Goal: Use online tool/utility: Use online tool/utility

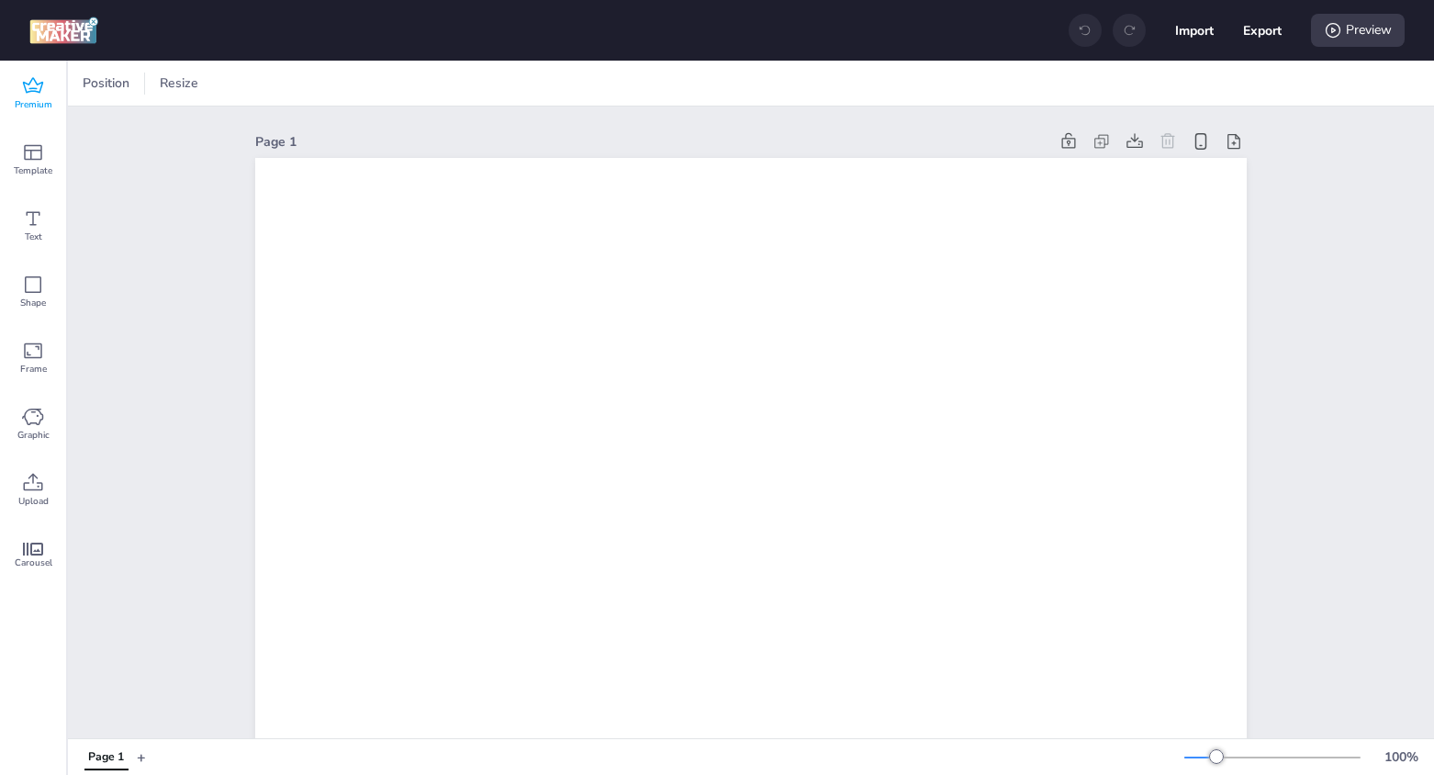
click at [39, 92] on icon at bounding box center [33, 85] width 20 height 16
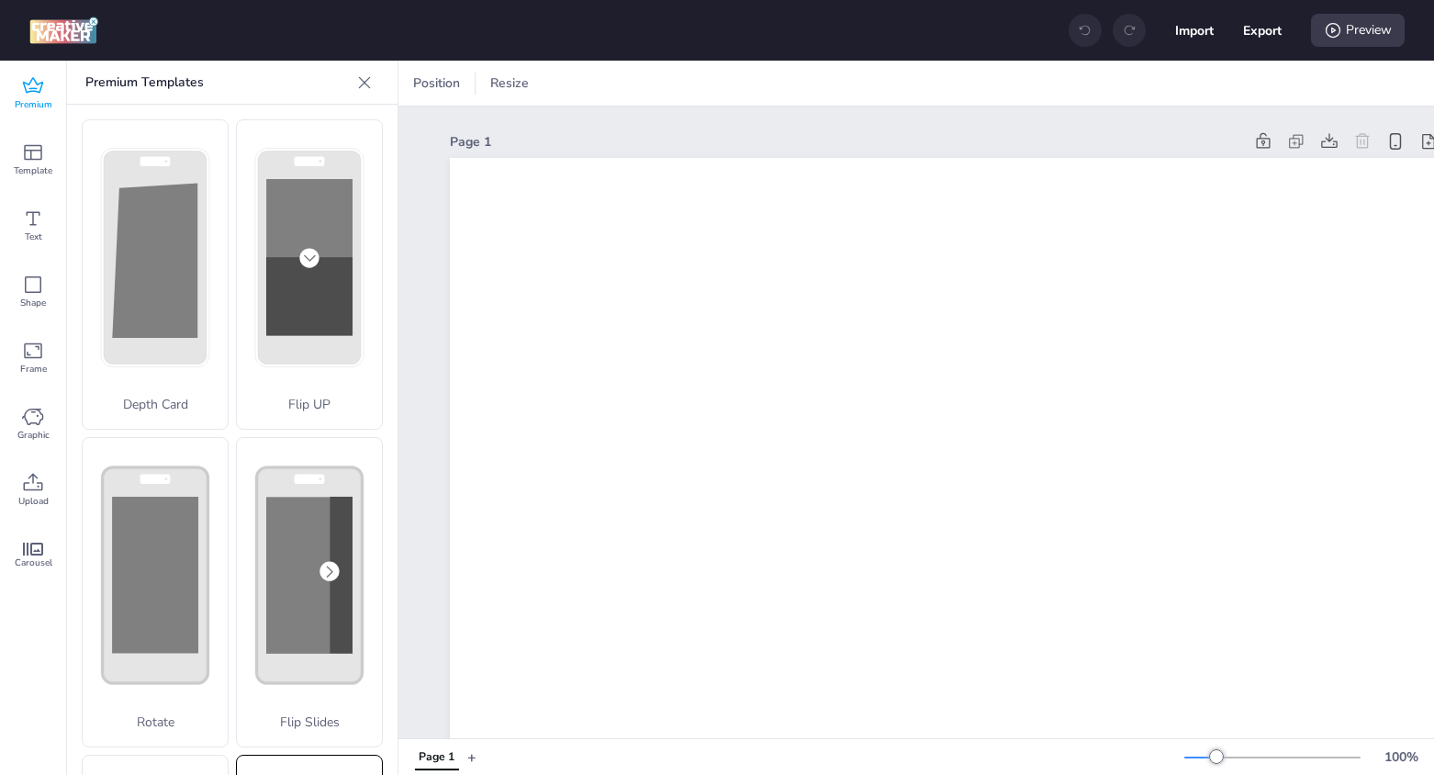
scroll to position [569, 0]
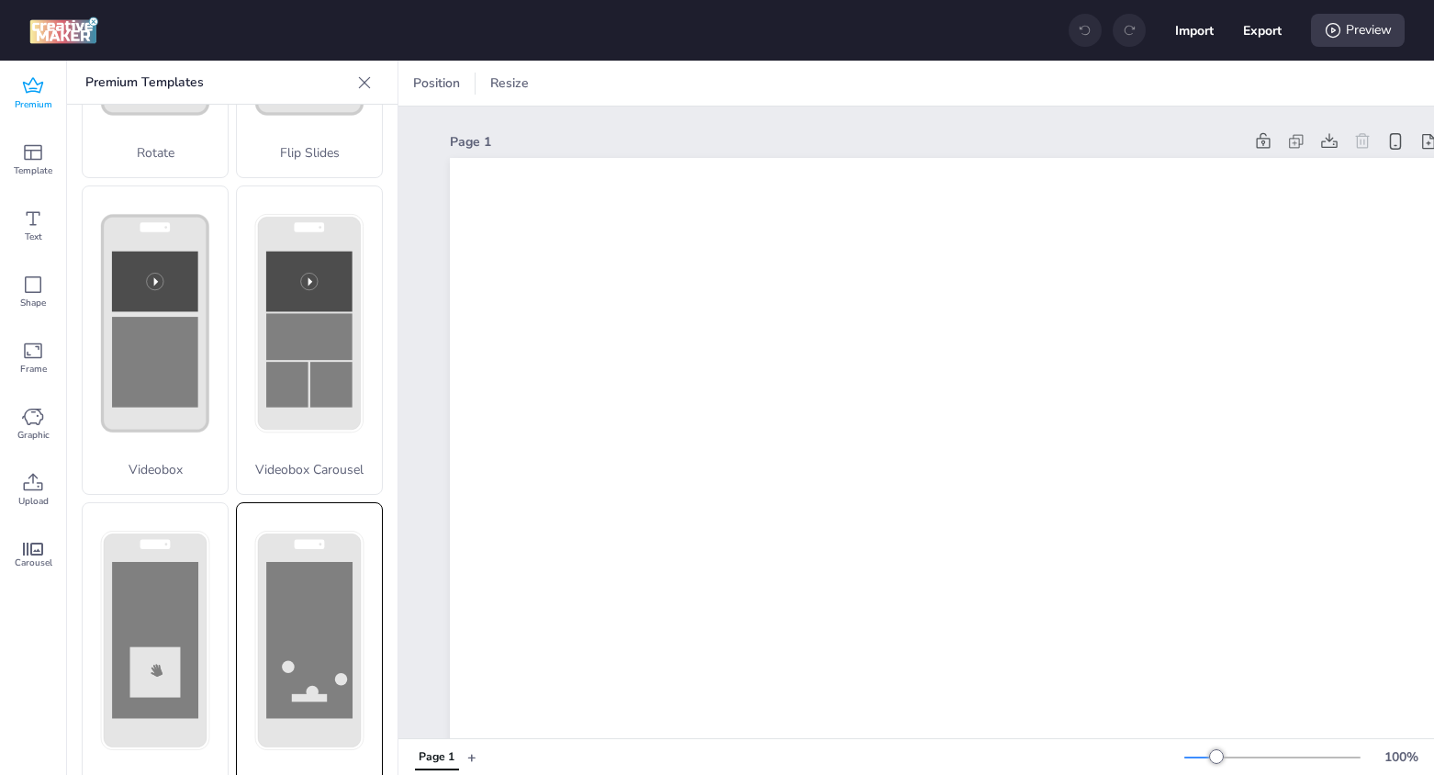
click at [315, 515] on div "Collector" at bounding box center [309, 657] width 147 height 310
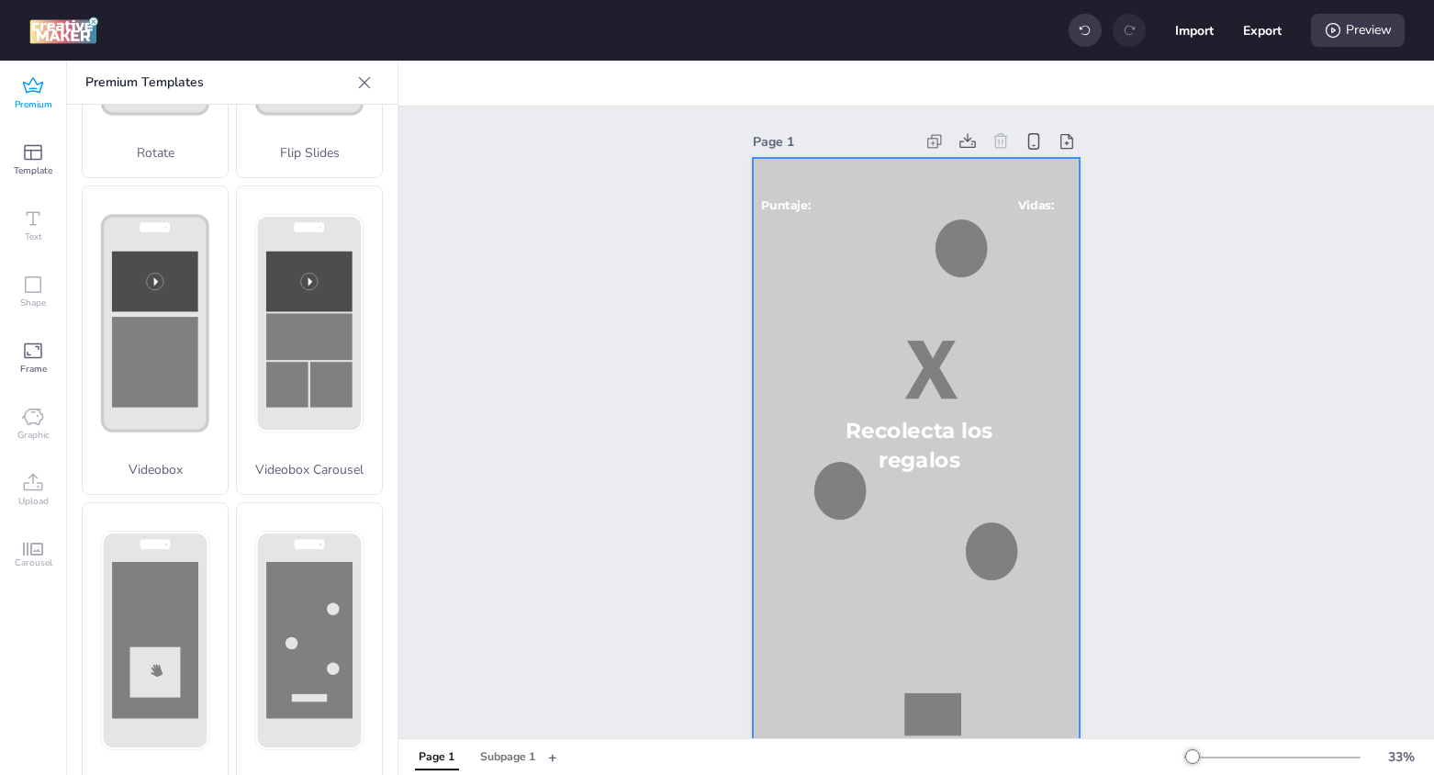
click at [795, 336] on div at bounding box center [916, 449] width 327 height 582
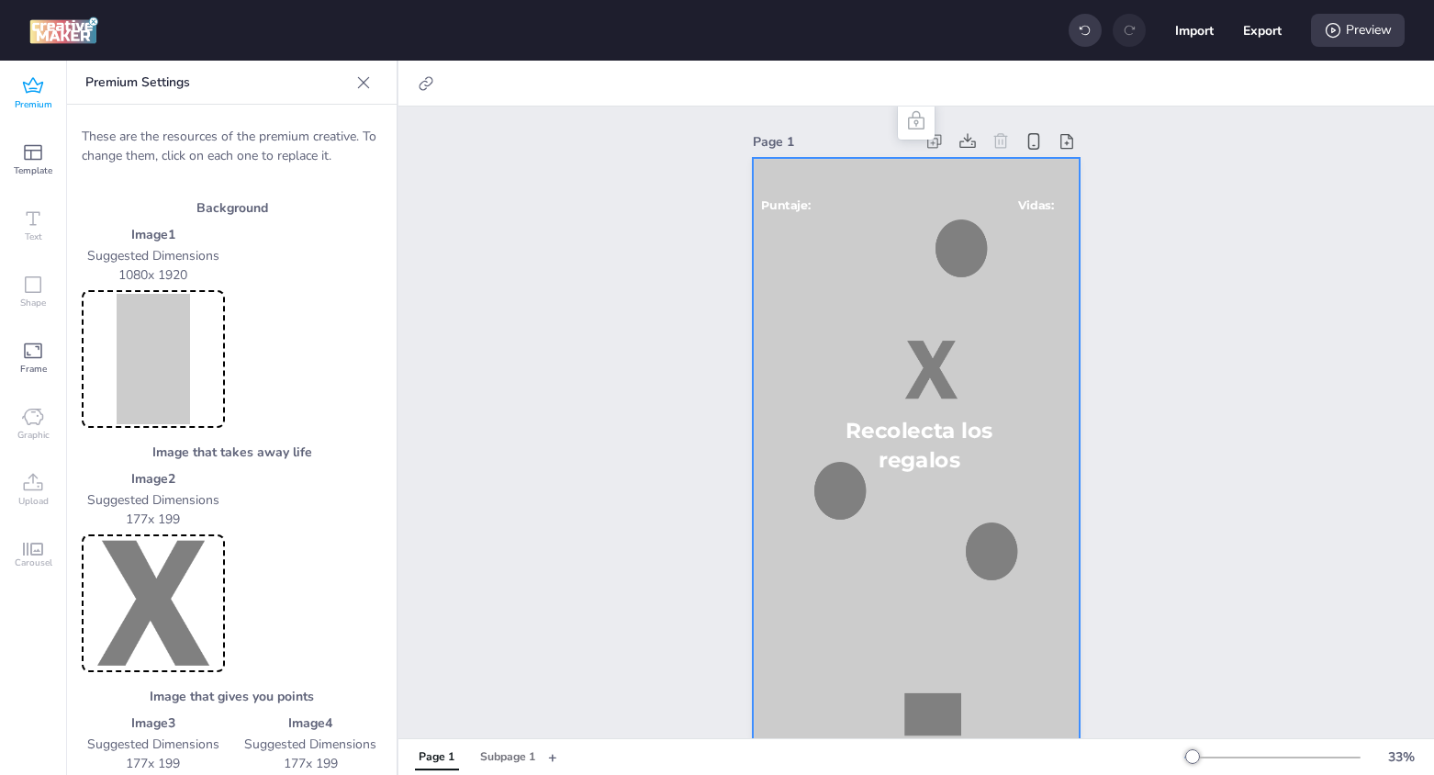
click at [102, 360] on img at bounding box center [153, 359] width 136 height 130
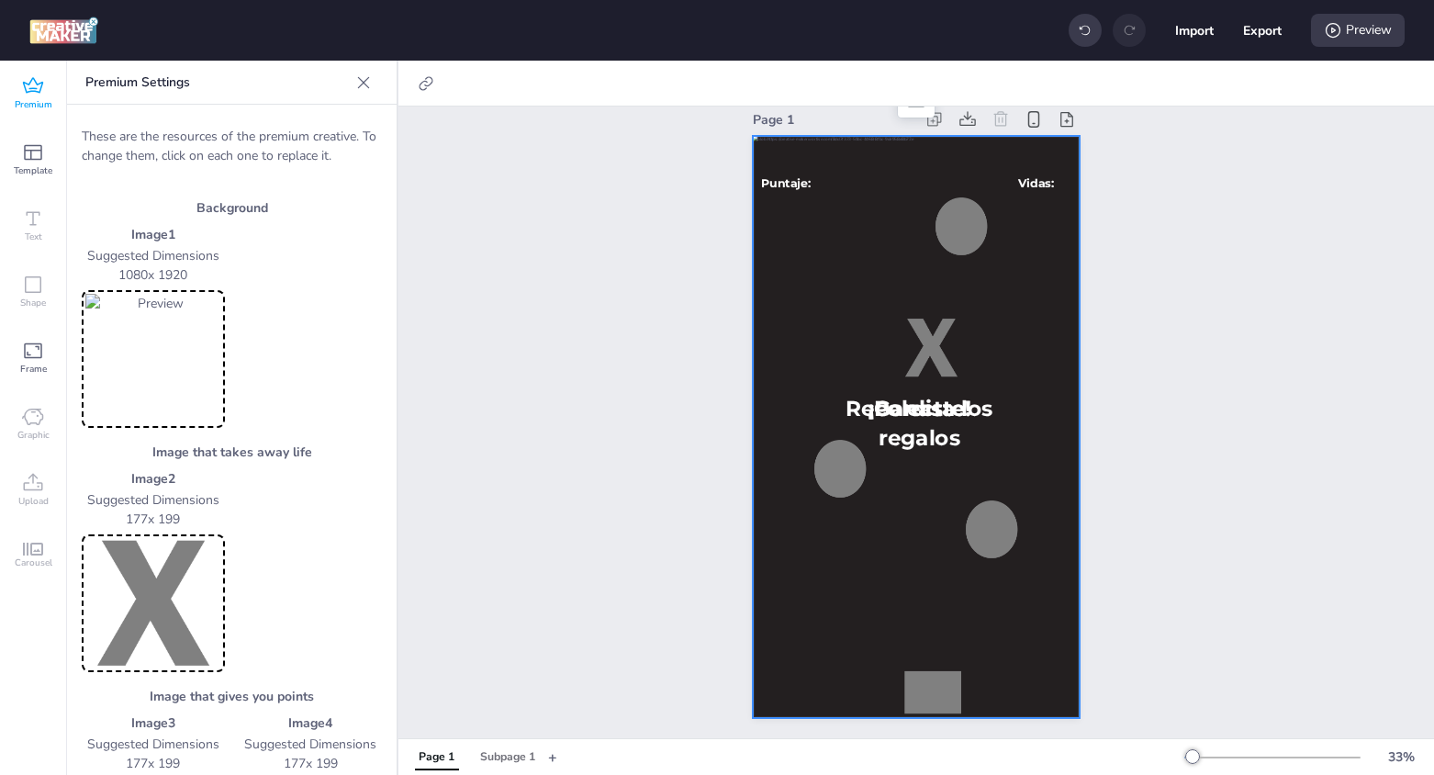
scroll to position [30, 0]
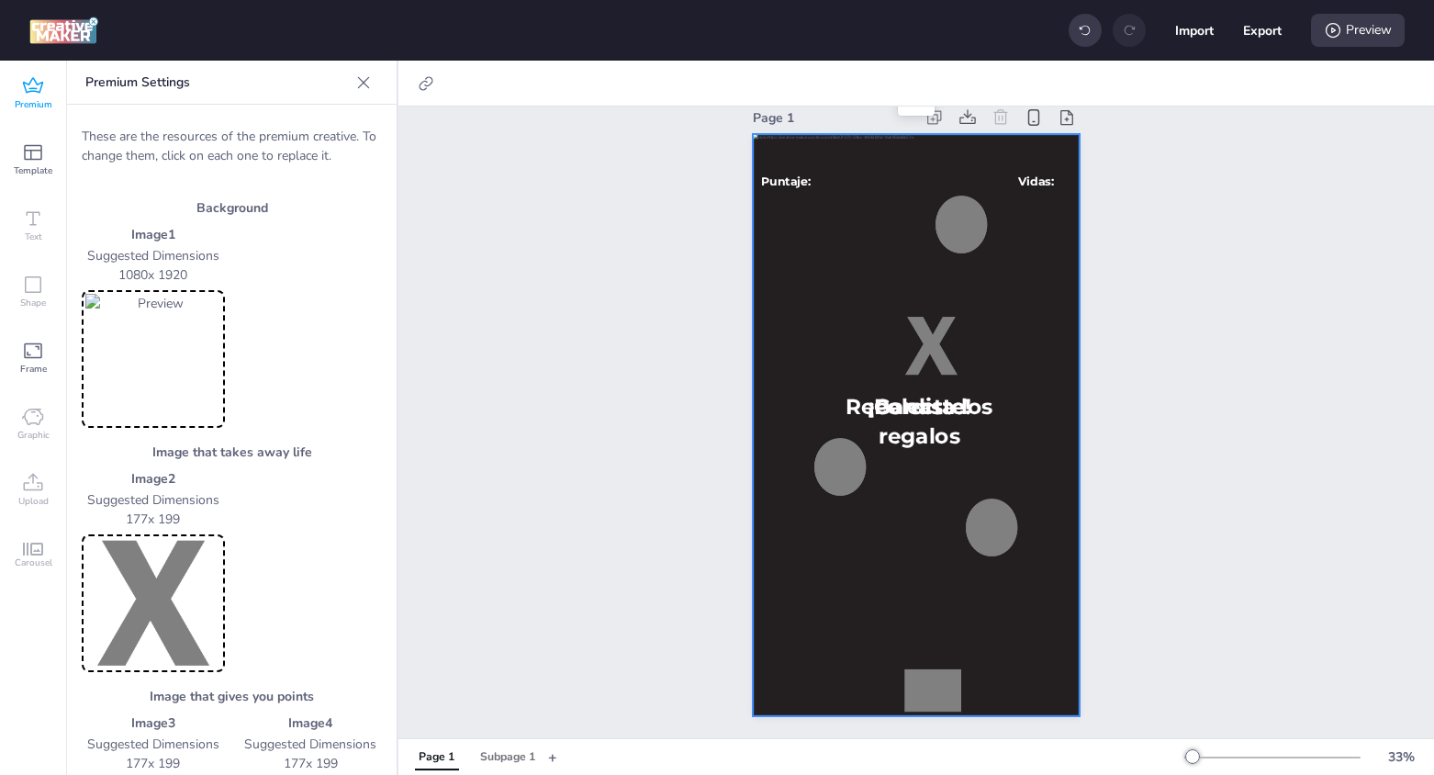
click at [157, 606] on img at bounding box center [153, 603] width 136 height 130
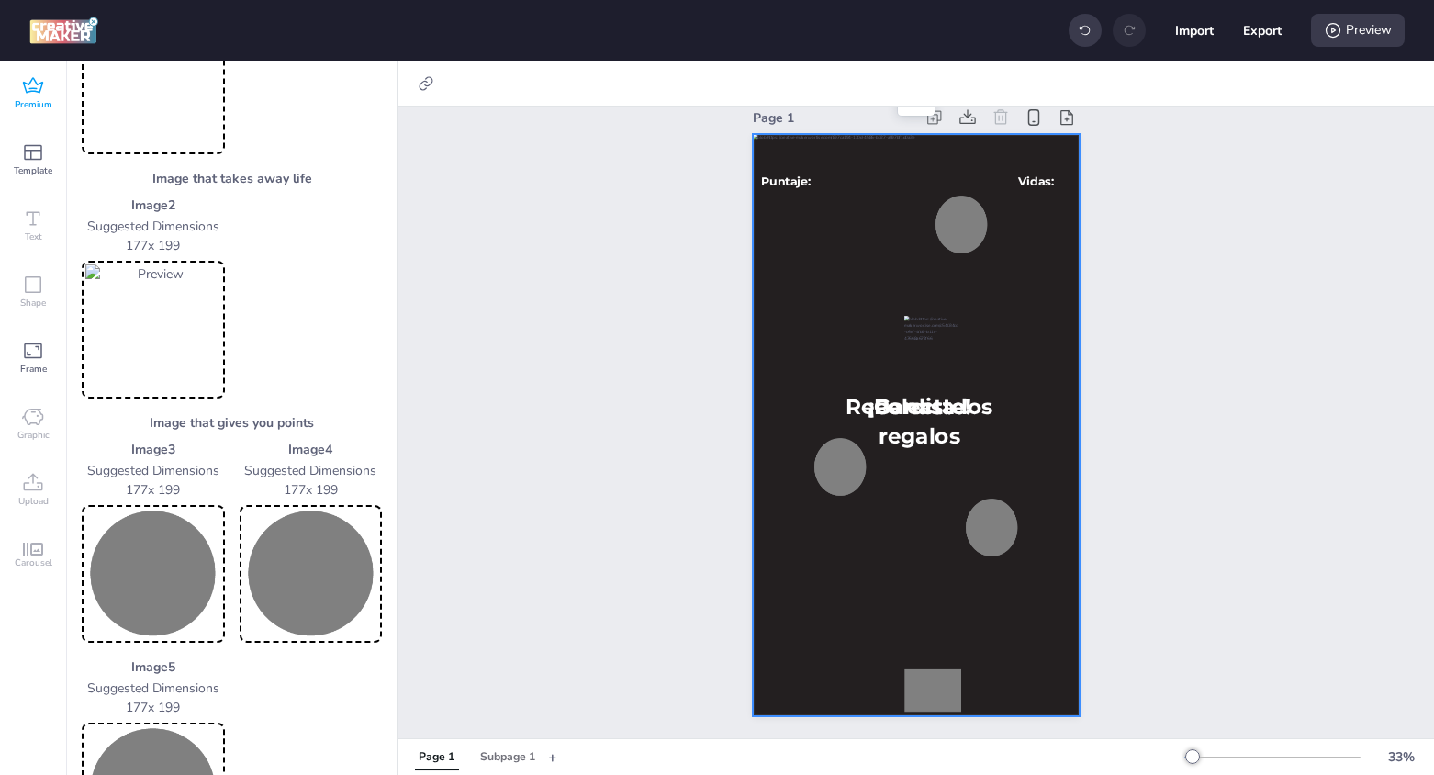
scroll to position [276, 0]
click at [146, 568] on img at bounding box center [153, 571] width 136 height 130
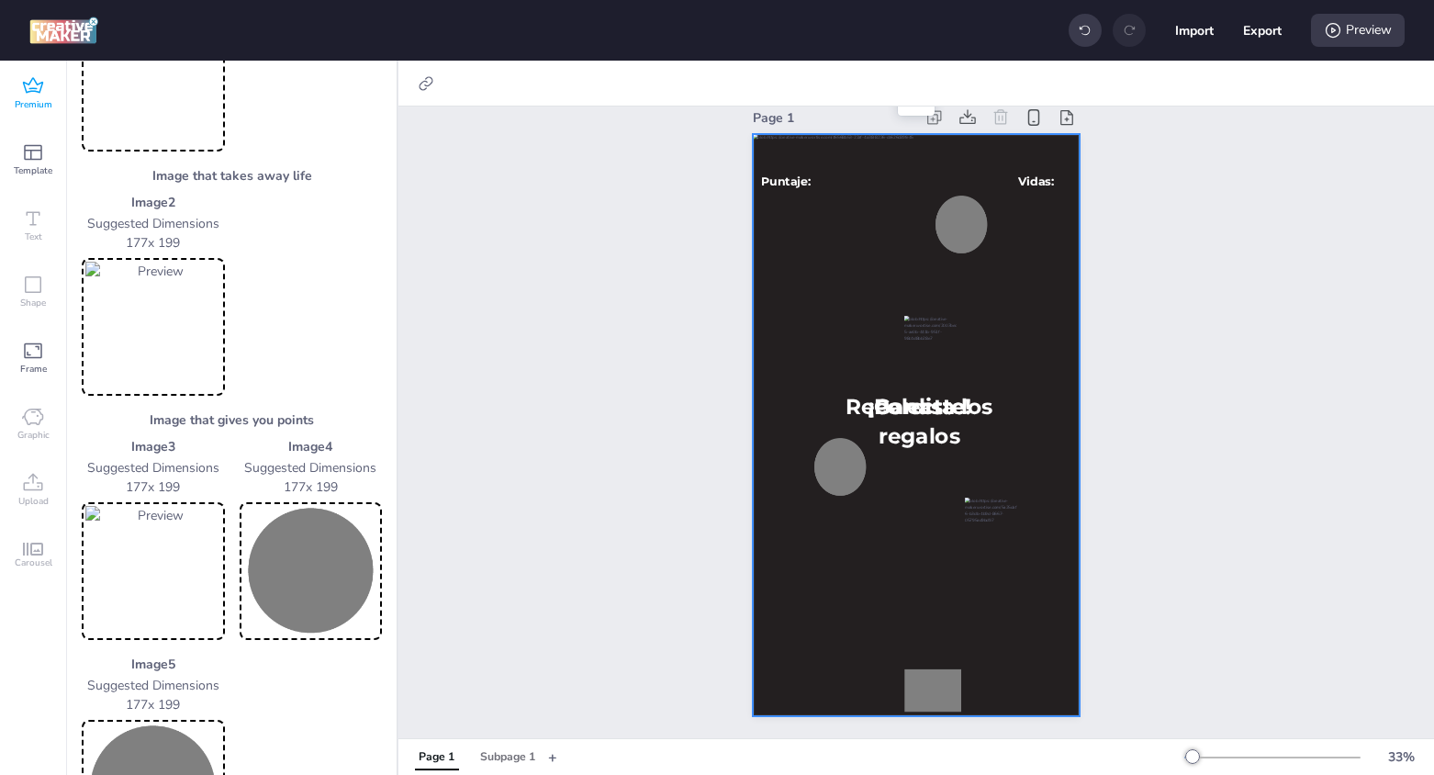
click at [296, 564] on img at bounding box center [311, 571] width 136 height 130
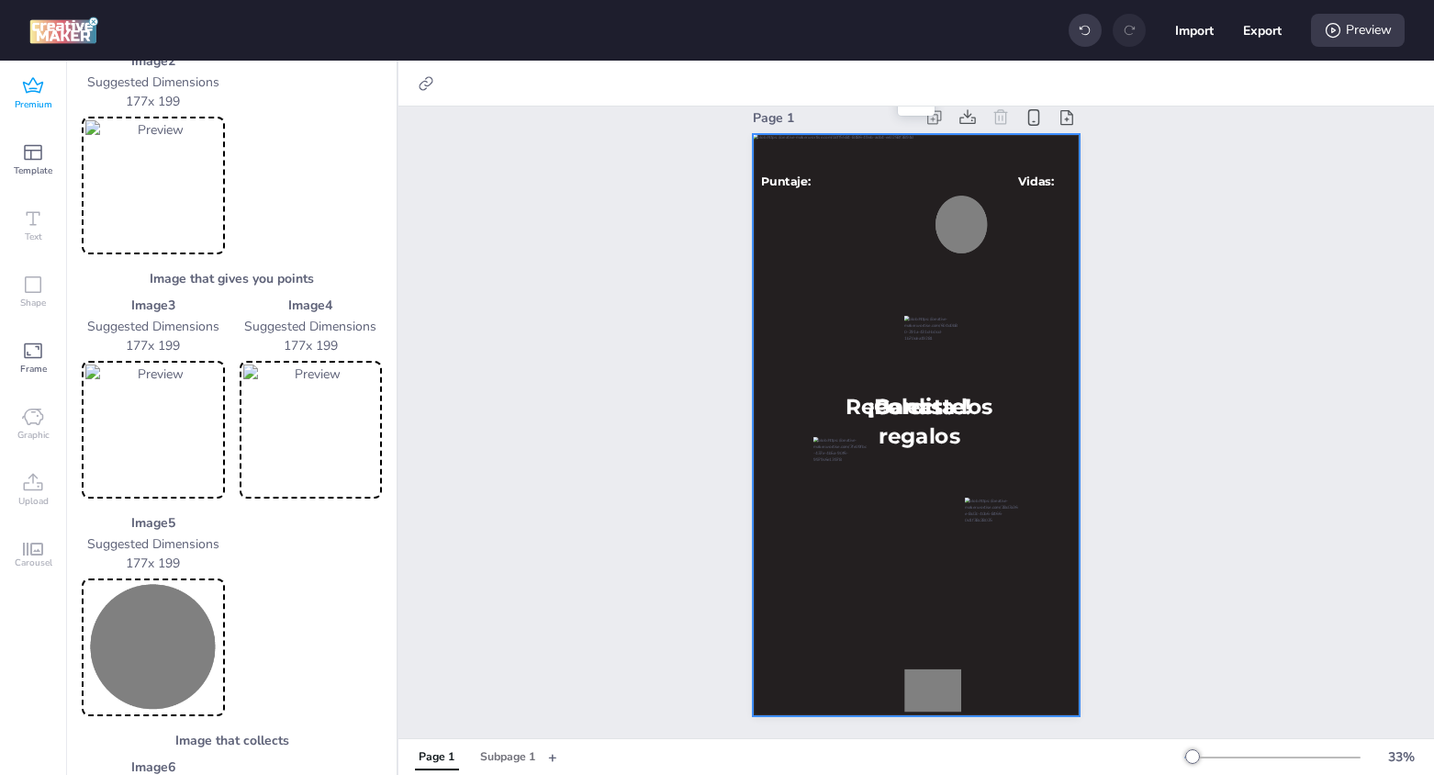
scroll to position [427, 0]
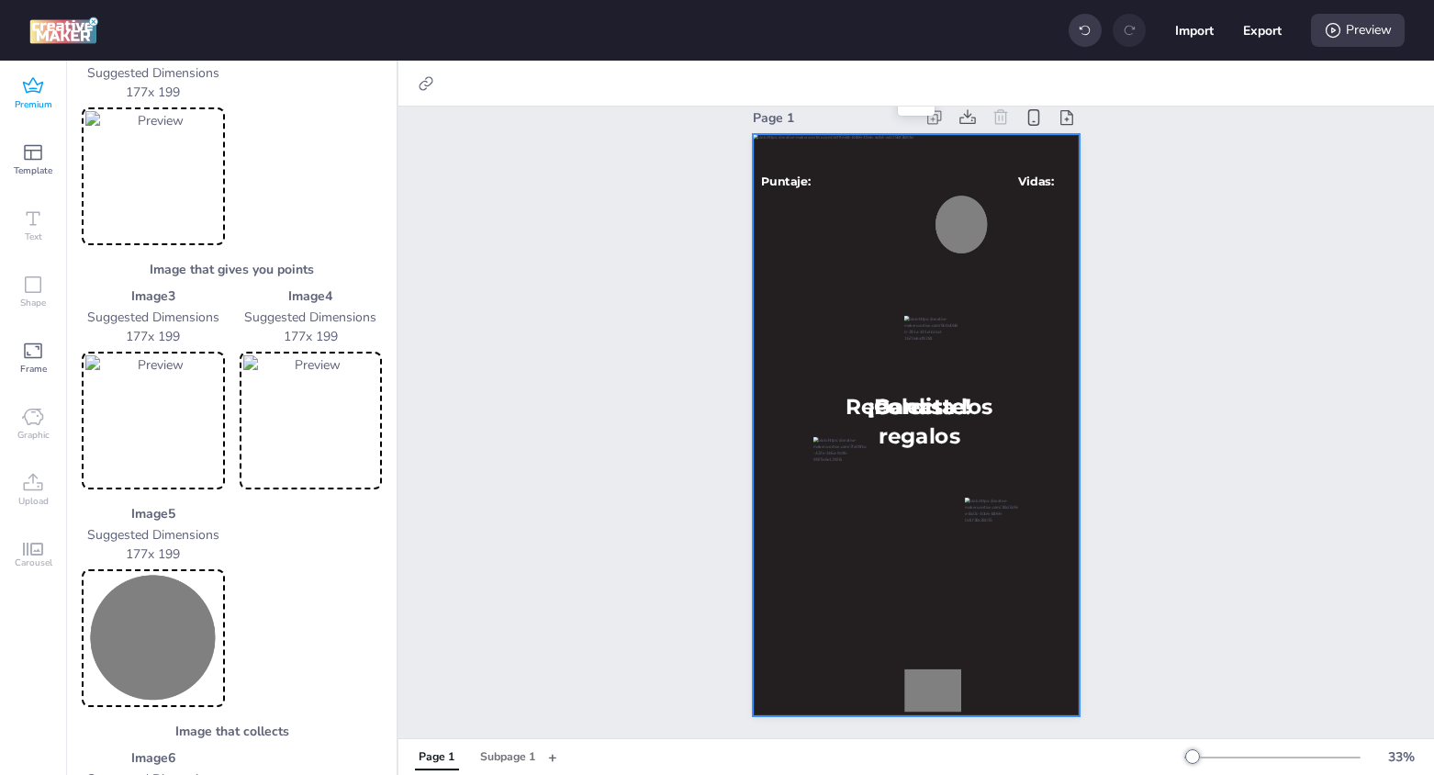
click at [154, 606] on img at bounding box center [153, 638] width 136 height 130
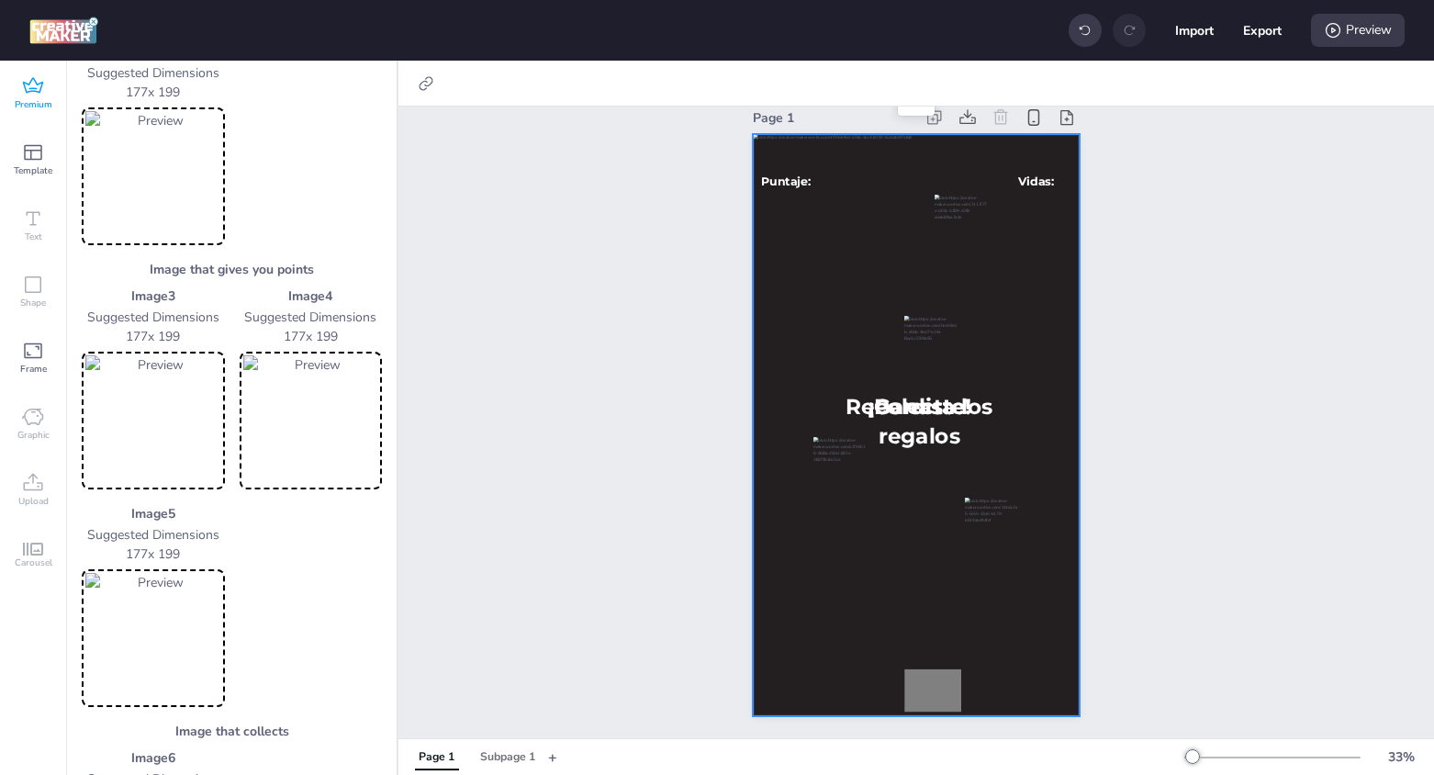
click at [145, 650] on img at bounding box center [153, 638] width 136 height 130
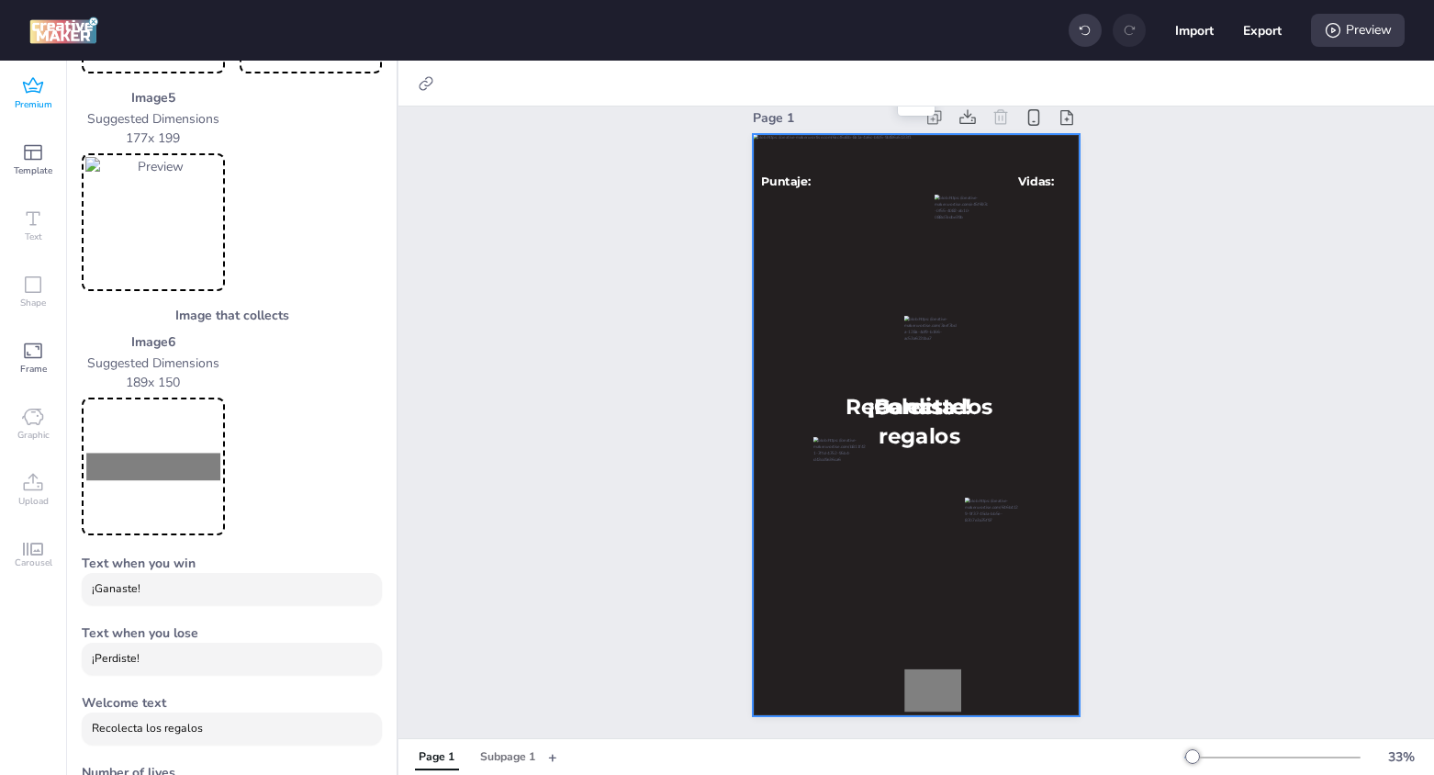
scroll to position [847, 0]
click at [137, 455] on img at bounding box center [153, 463] width 136 height 130
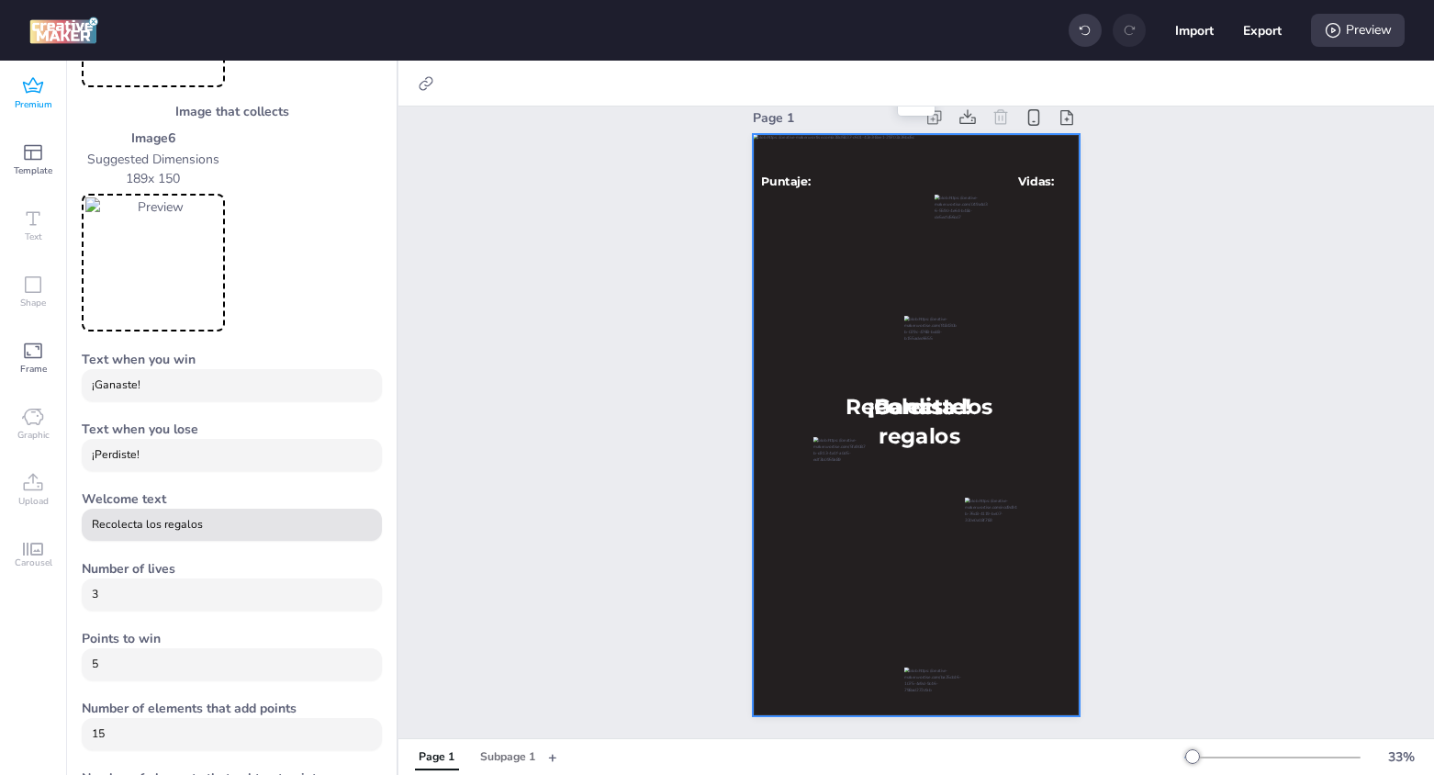
scroll to position [1064, 0]
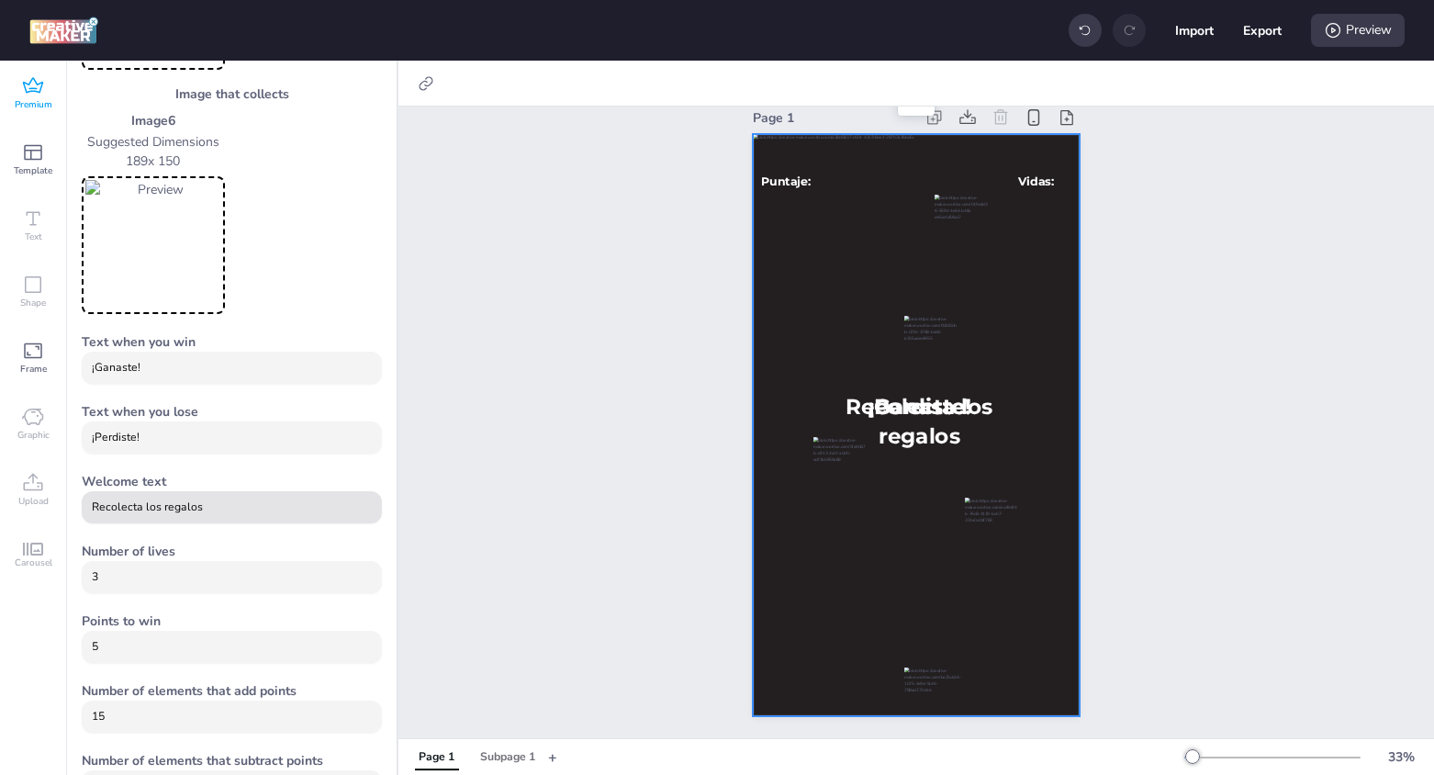
click at [163, 512] on input "Recolecta los regalos" at bounding box center [232, 508] width 281 height 17
drag, startPoint x: 251, startPoint y: 505, endPoint x: 65, endPoint y: 514, distance: 185.7
click at [65, 514] on div "Premium Template Text Shape Frame Graphic Upload Carousel Premium Templates Dep…" at bounding box center [199, 418] width 399 height 714
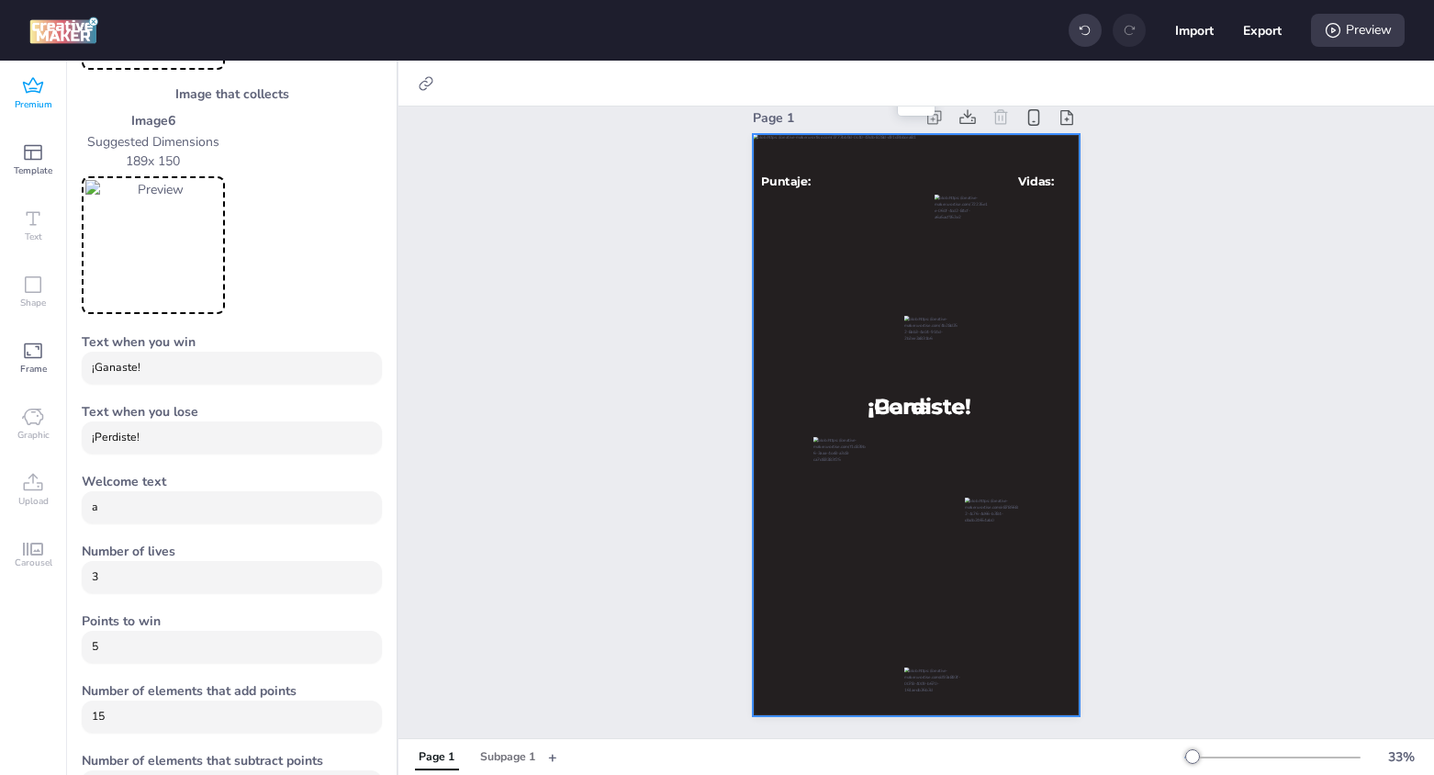
type input "Atrapa a la familia de [PERSON_NAME]"
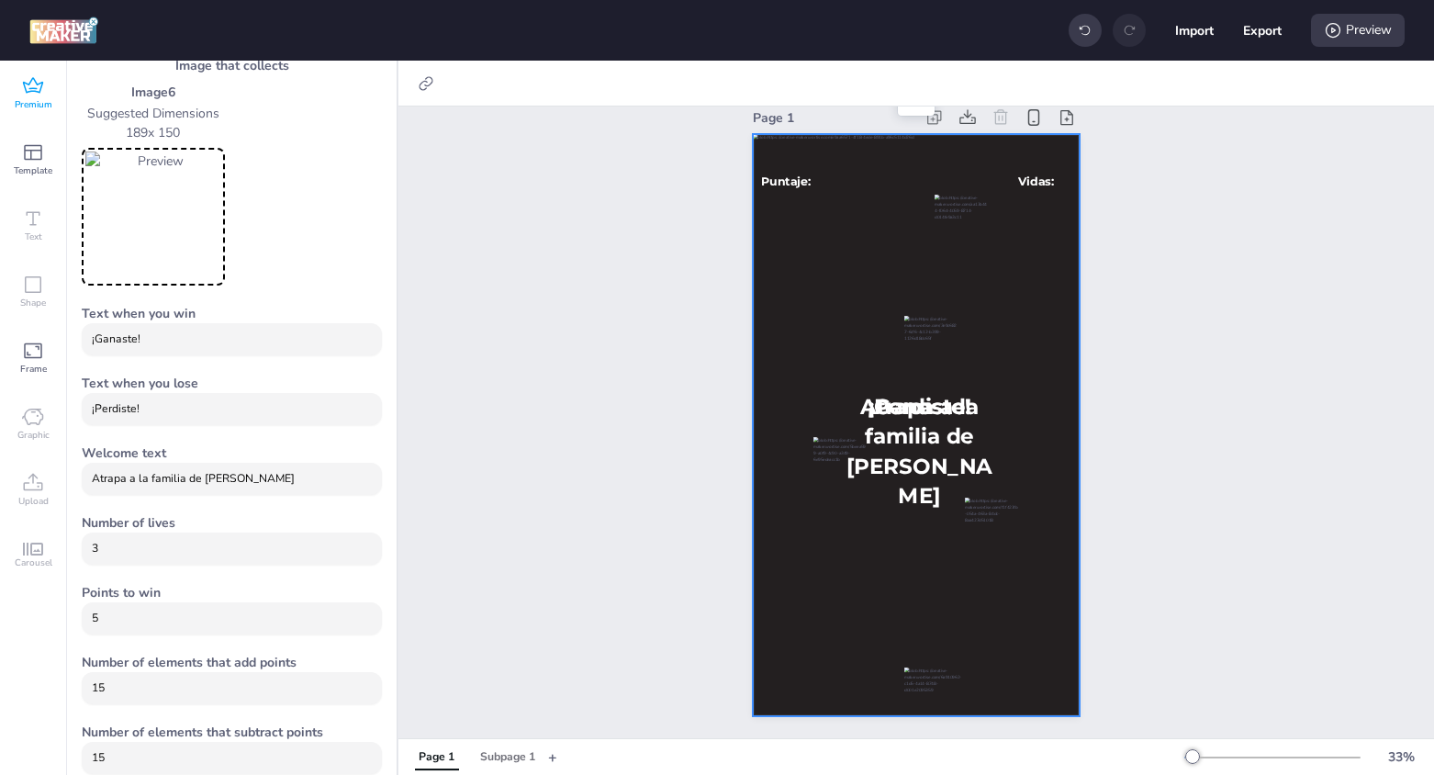
scroll to position [1110, 0]
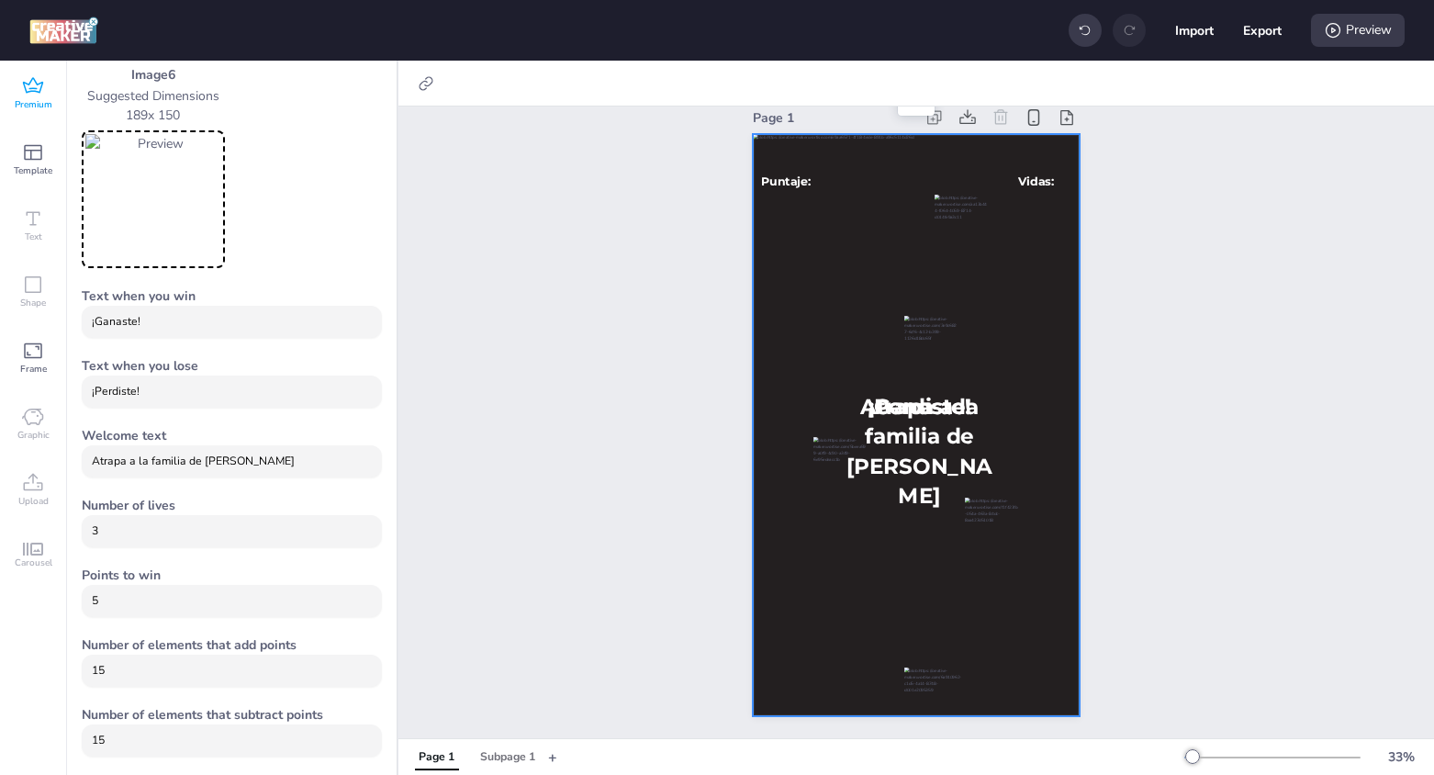
click at [22, 496] on span "Upload" at bounding box center [33, 501] width 30 height 15
click at [516, 759] on div "Subpage 1" at bounding box center [507, 757] width 55 height 17
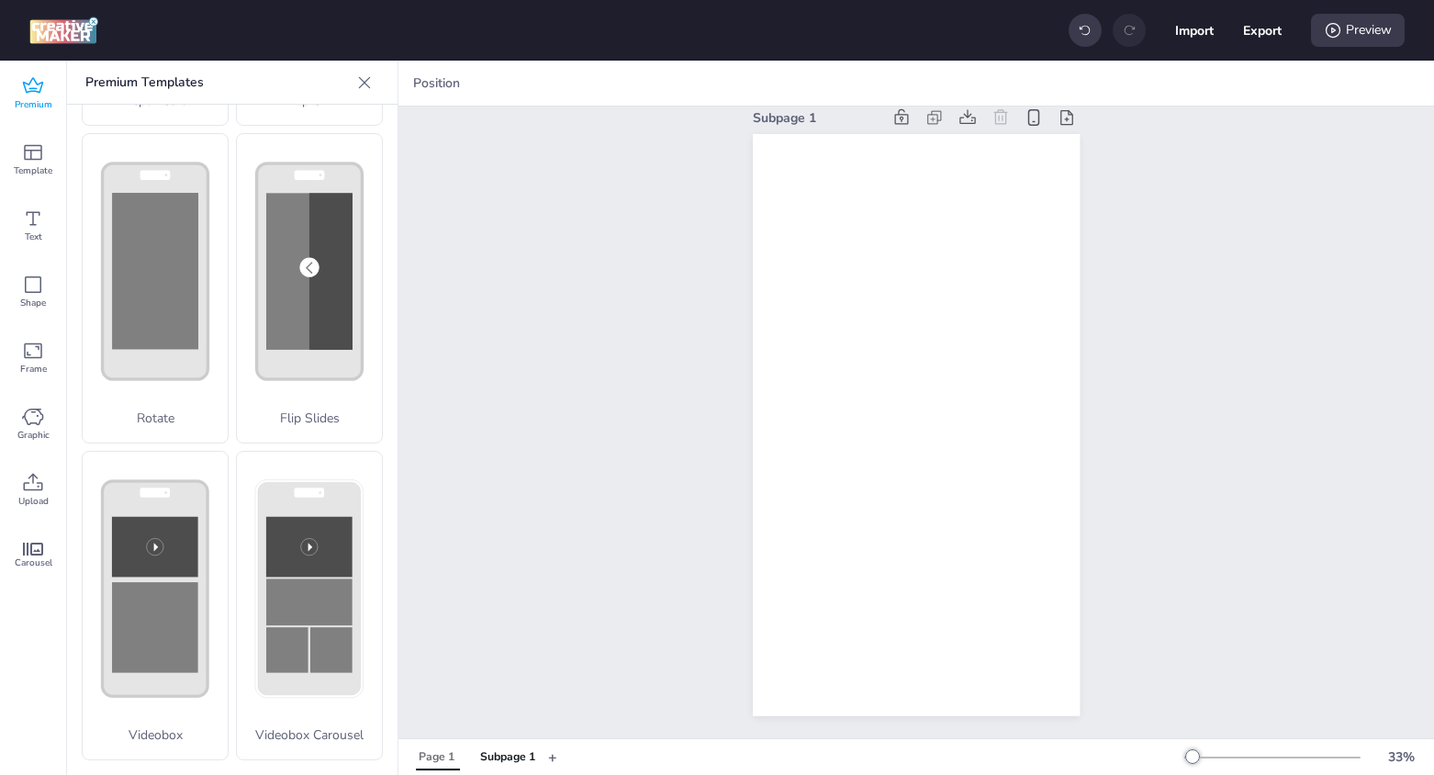
scroll to position [265, 0]
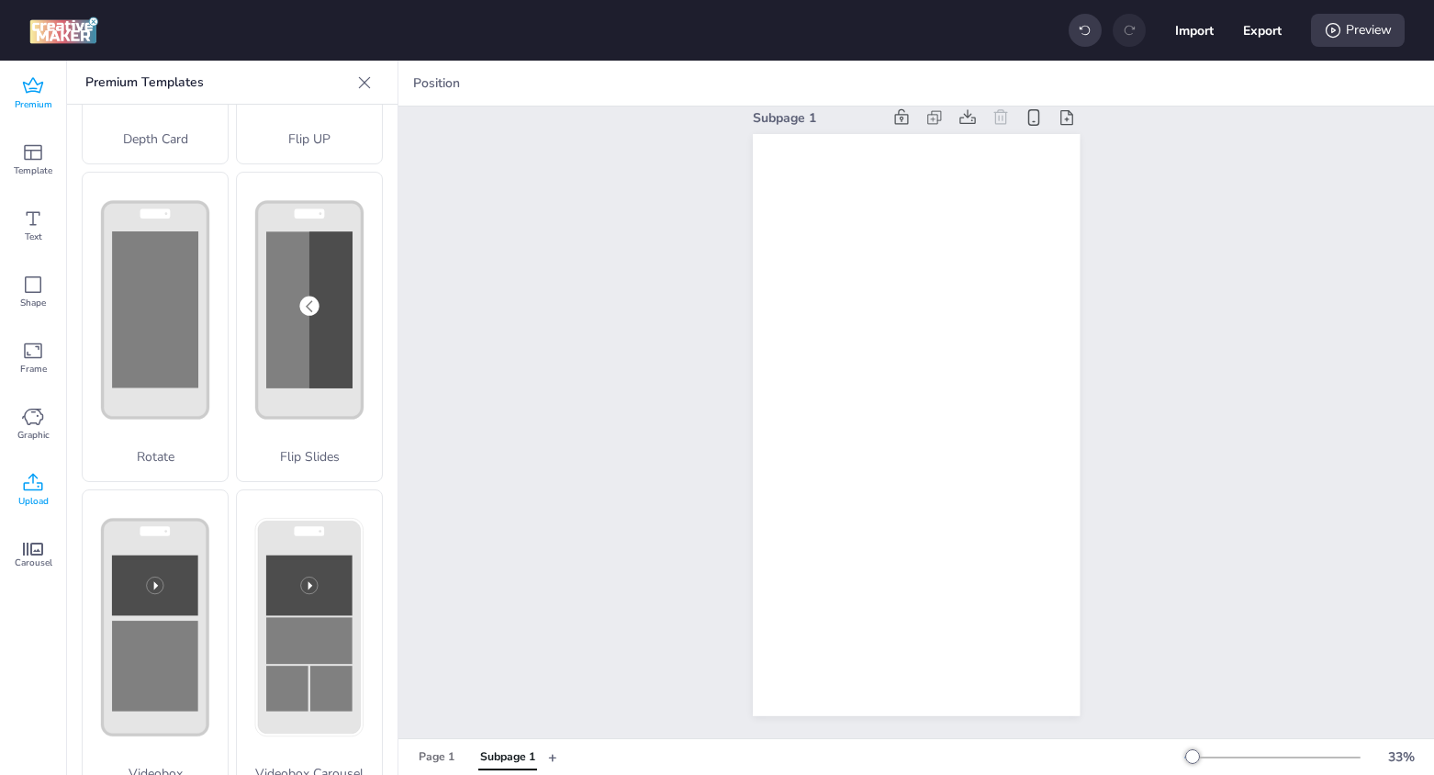
click at [27, 494] on span "Upload" at bounding box center [33, 501] width 30 height 15
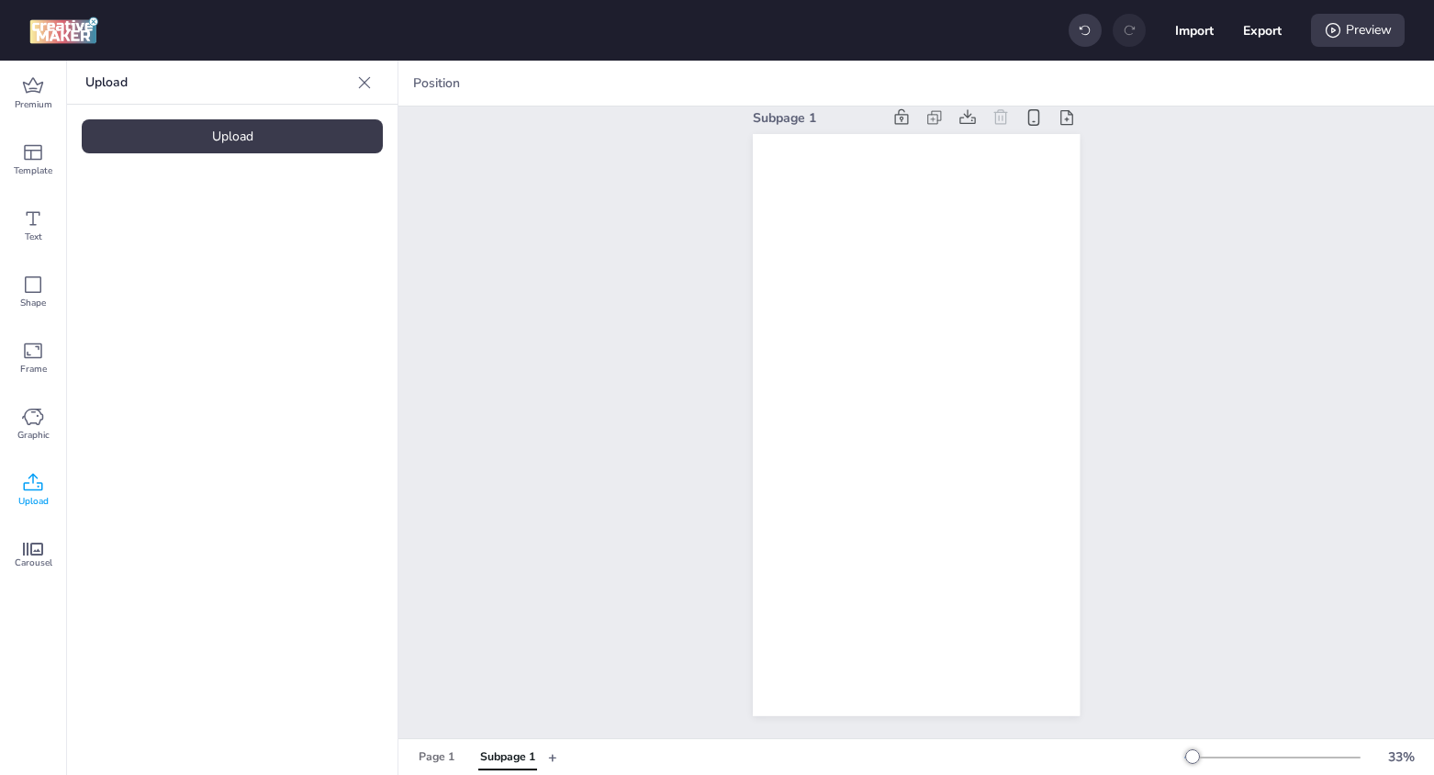
click at [253, 136] on div "Upload" at bounding box center [232, 136] width 301 height 34
click at [143, 266] on img at bounding box center [155, 256] width 112 height 19
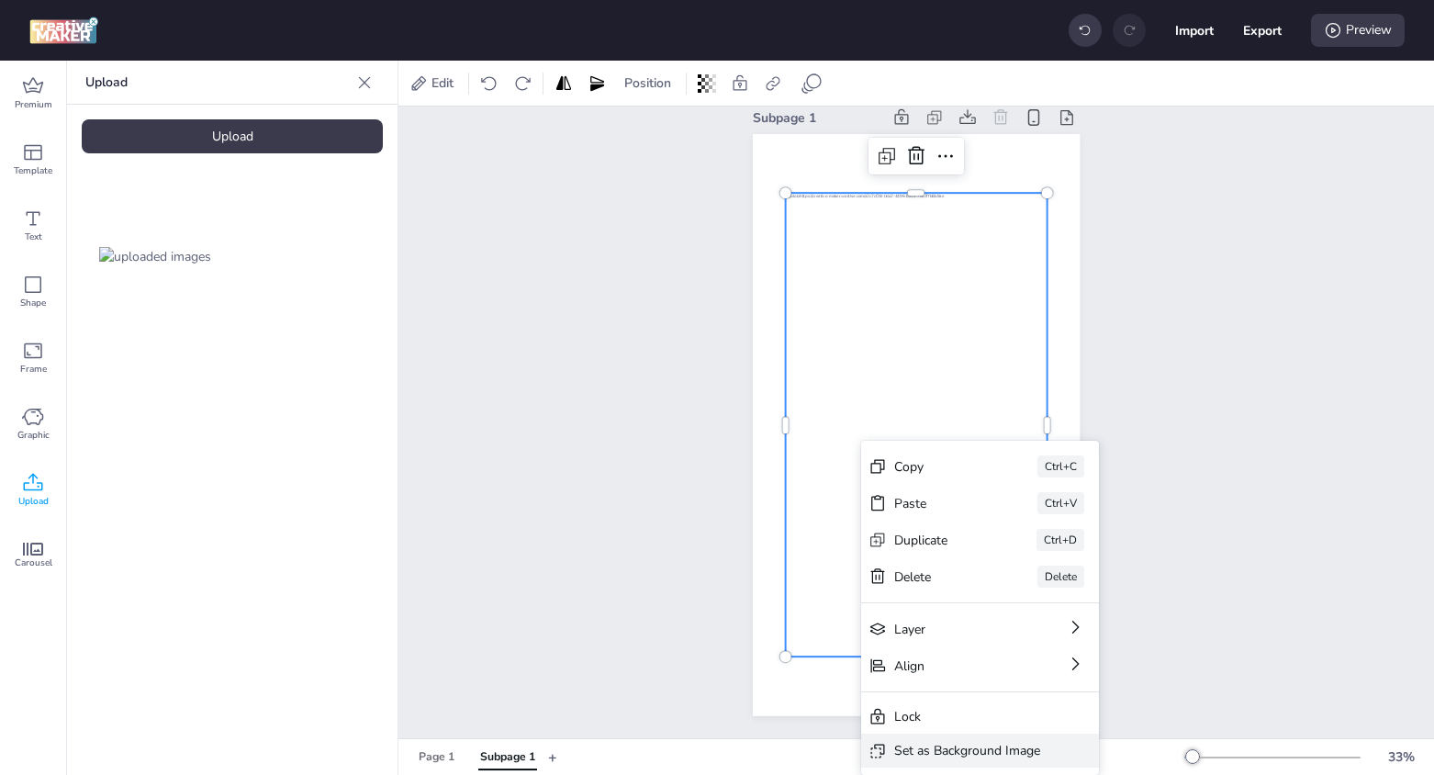
click at [998, 751] on div "Set as Background Image" at bounding box center [967, 750] width 146 height 19
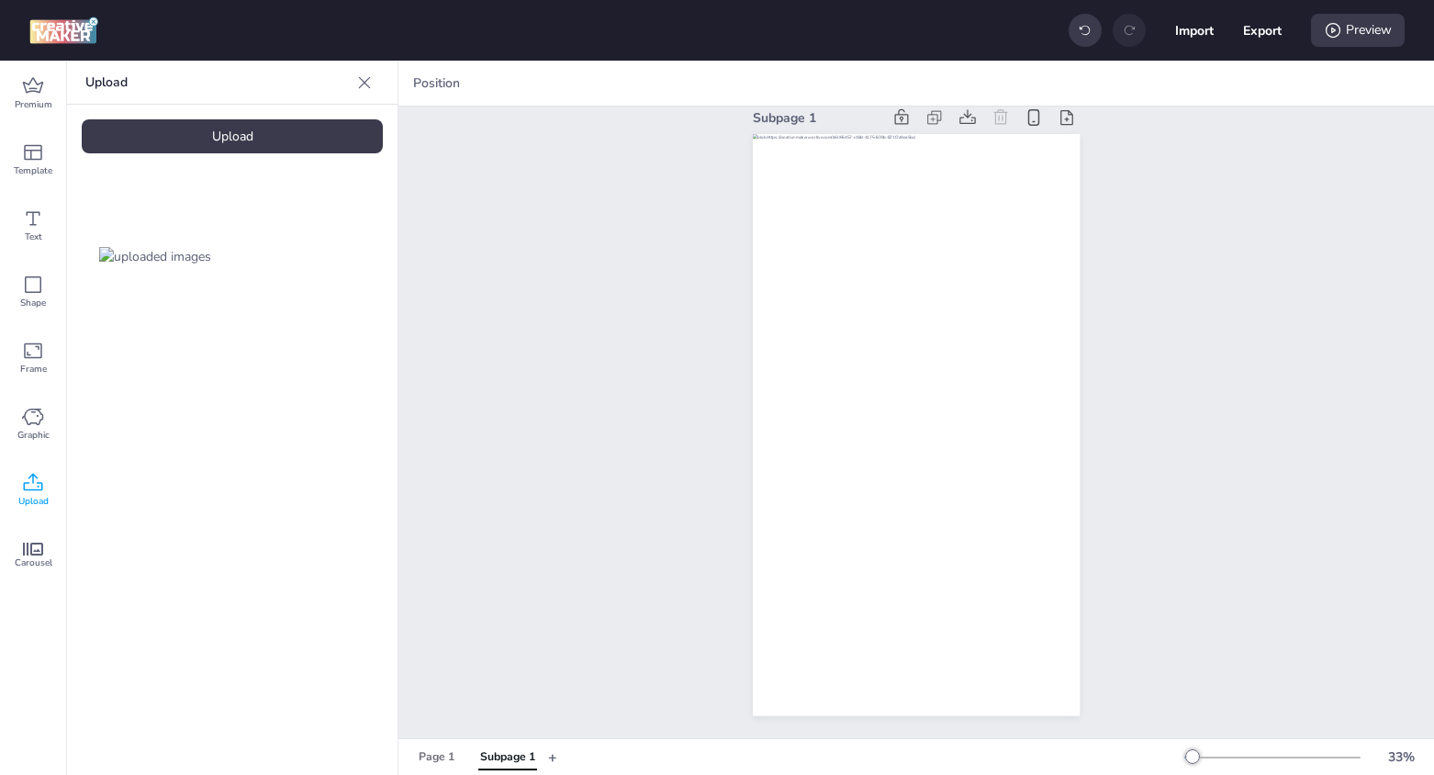
click at [580, 590] on div "Subpage 1" at bounding box center [917, 411] width 1036 height 656
click at [425, 755] on div "Page 1" at bounding box center [437, 757] width 36 height 17
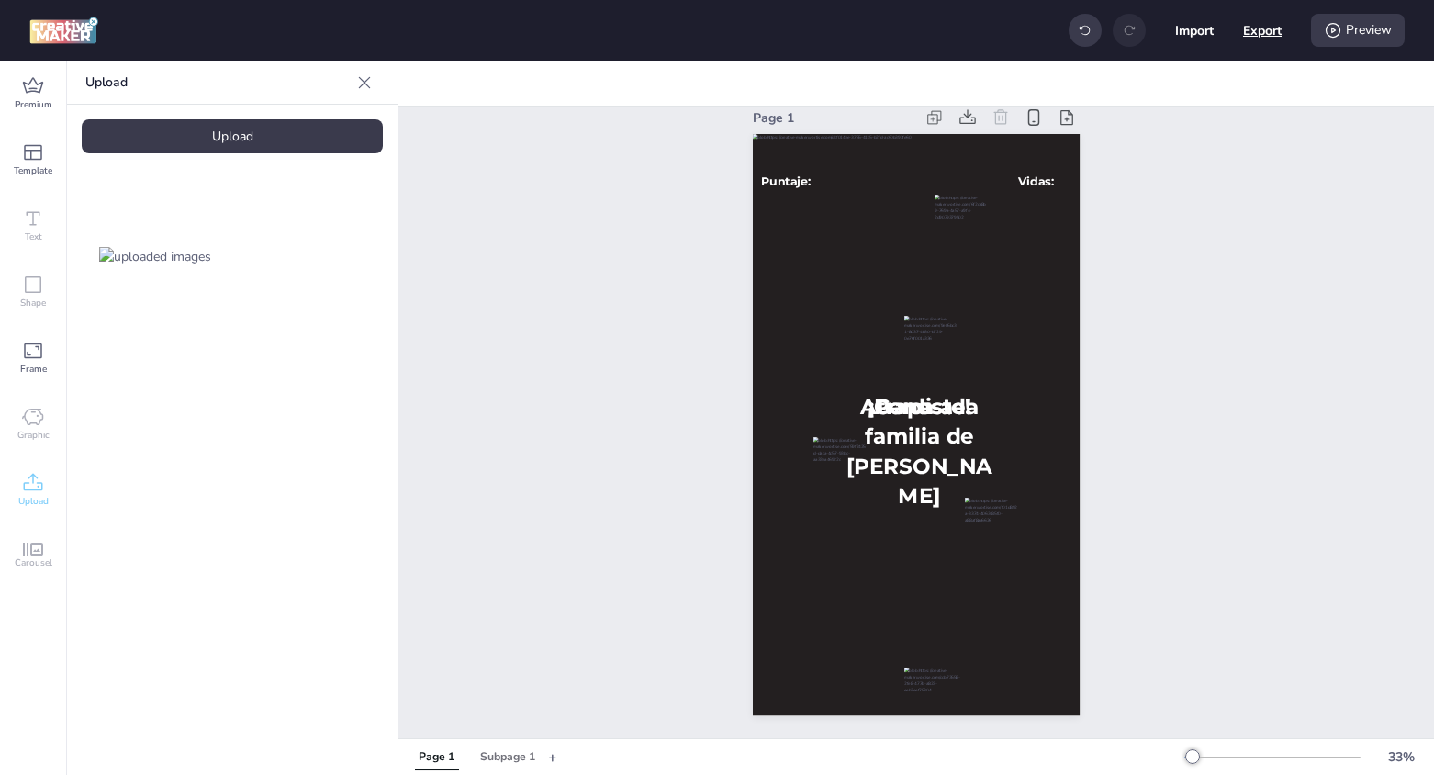
click at [1264, 33] on button "Export" at bounding box center [1262, 30] width 39 height 39
select select "html"
select select "all"
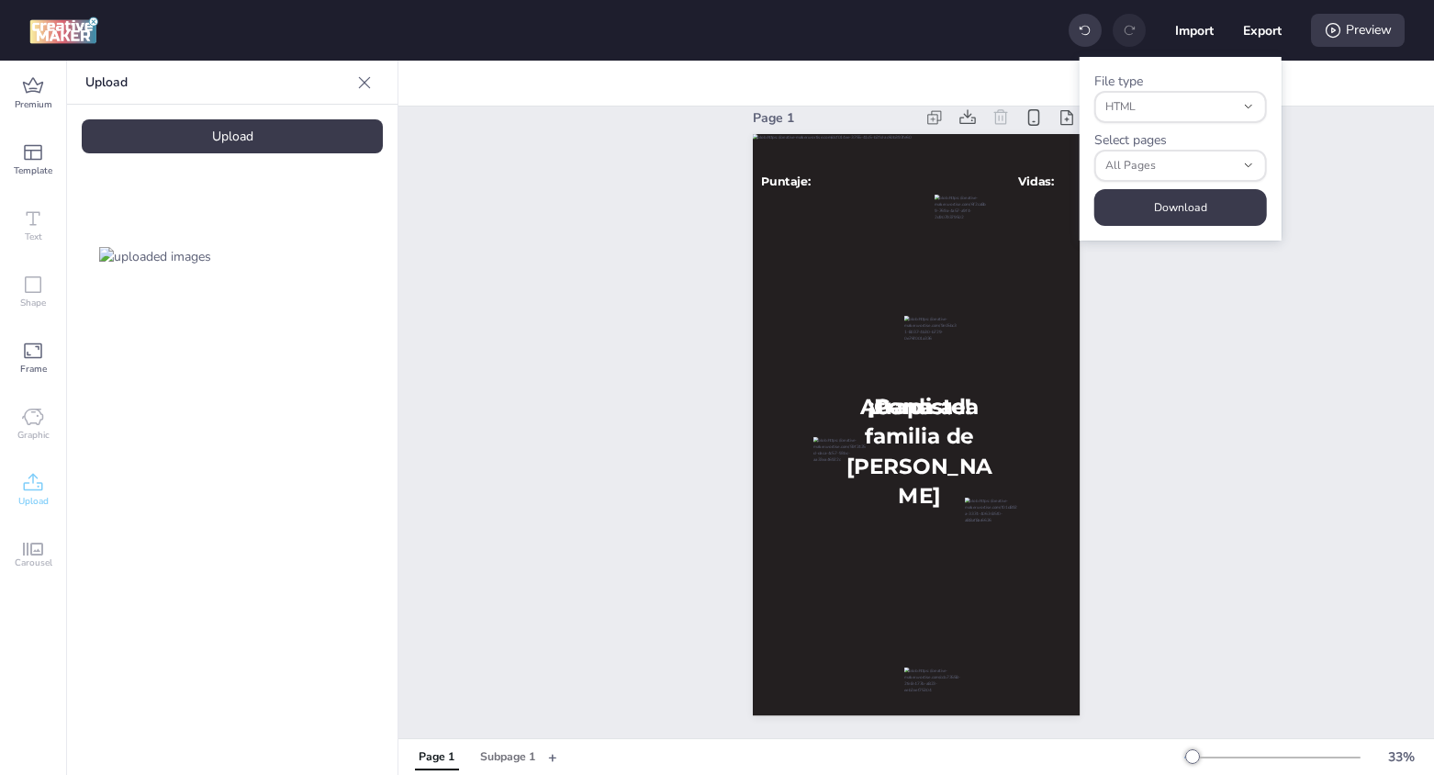
click at [1353, 122] on div "Page 1 ¡Ganaste! ¡Perdiste! Puntaje: Vidas: Atrapa a la familia de [PERSON_NAME]" at bounding box center [917, 411] width 1036 height 656
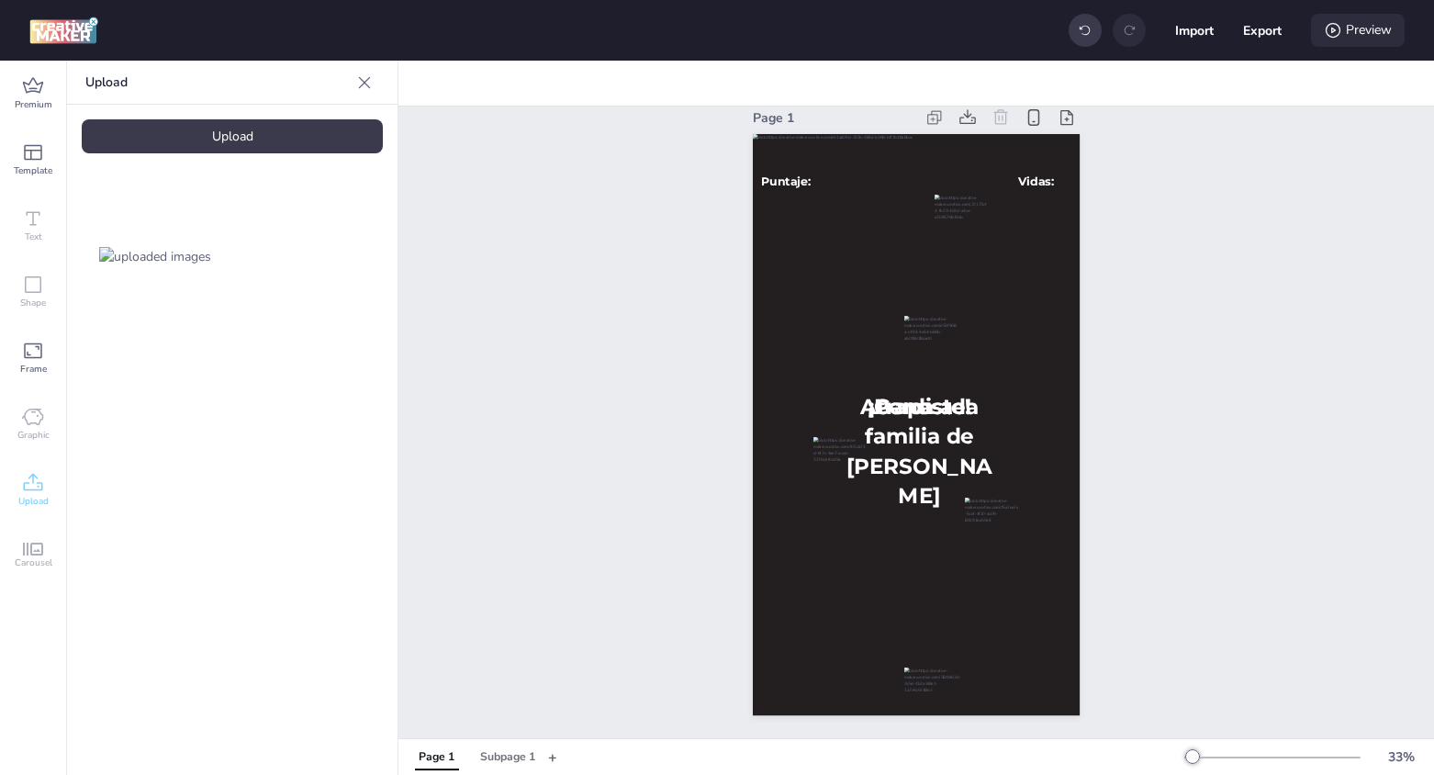
click at [1347, 28] on div "Preview" at bounding box center [1358, 30] width 94 height 33
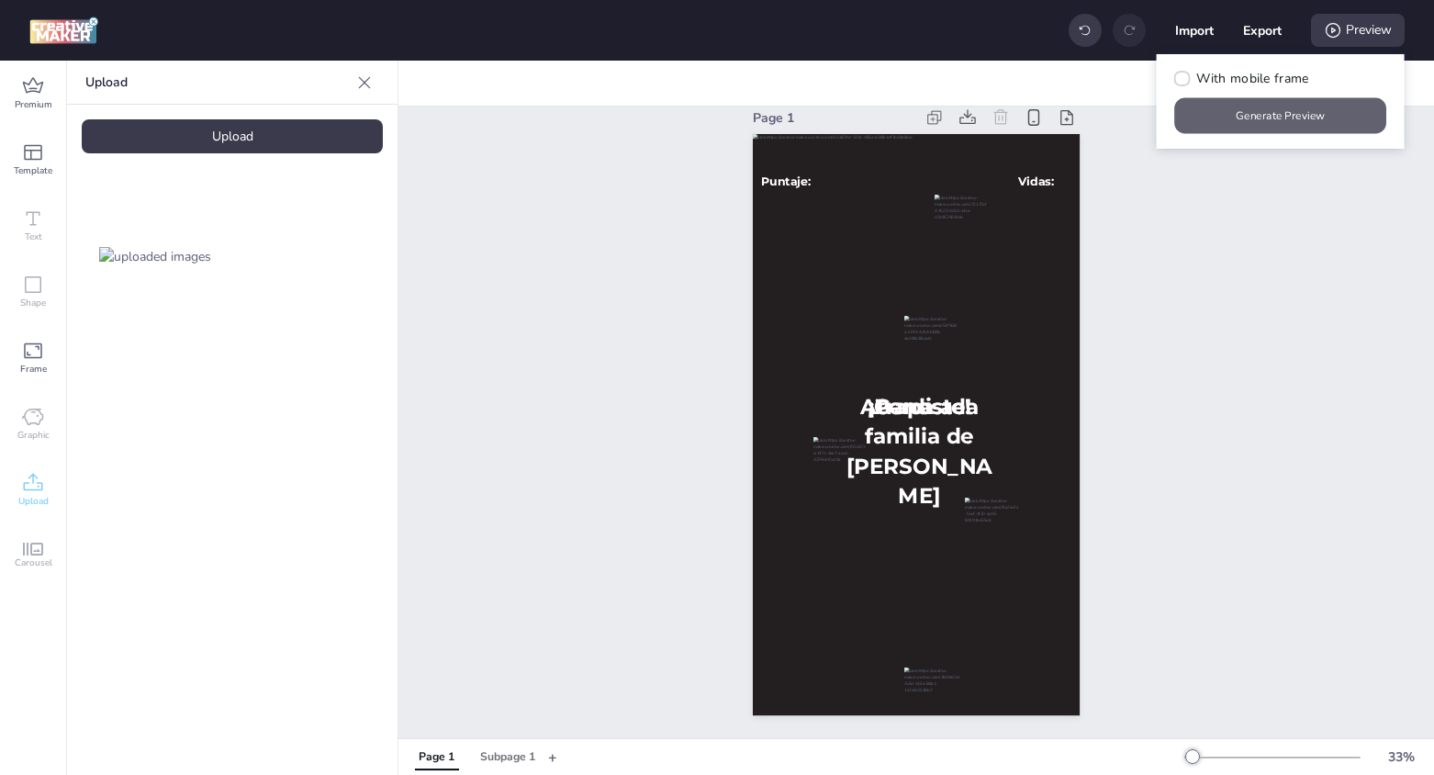
click at [1272, 130] on button "Generate Preview" at bounding box center [1281, 116] width 212 height 36
